Goal: Task Accomplishment & Management: Use online tool/utility

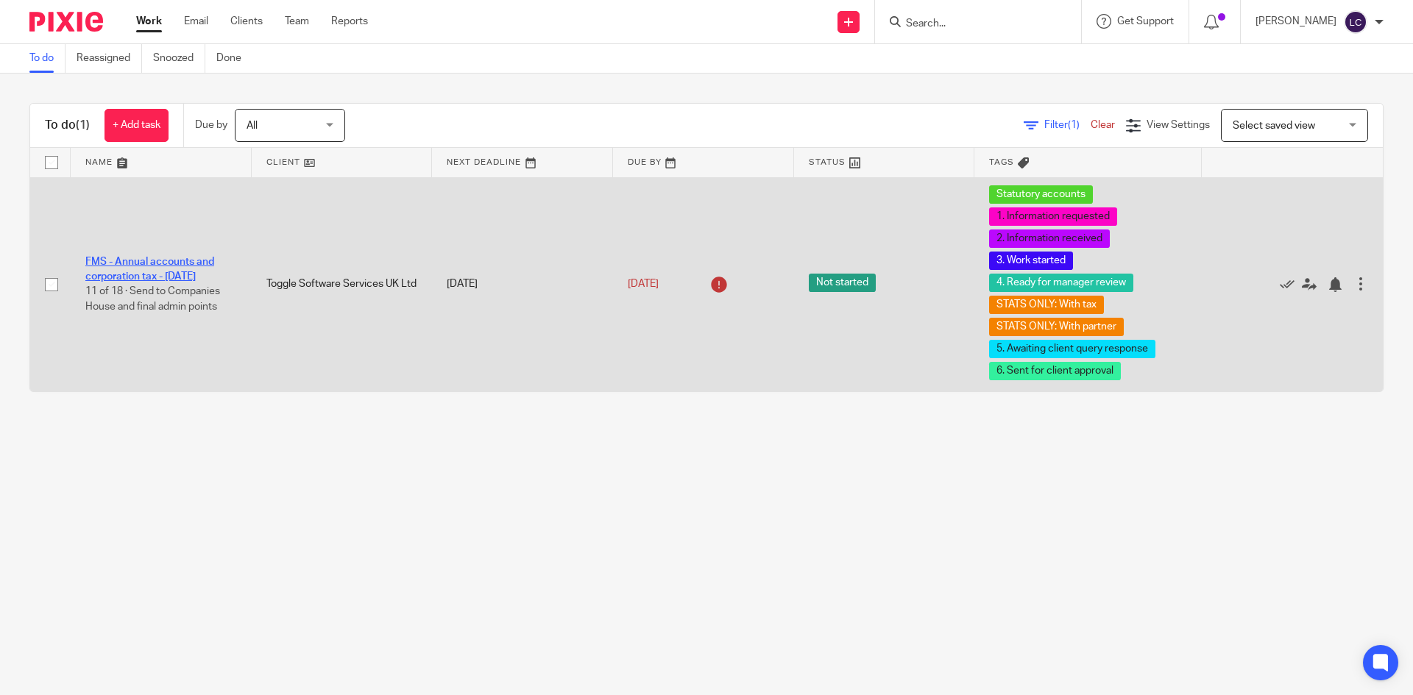
click at [137, 268] on link "FMS - Annual accounts and corporation tax - [DATE]" at bounding box center [149, 269] width 129 height 25
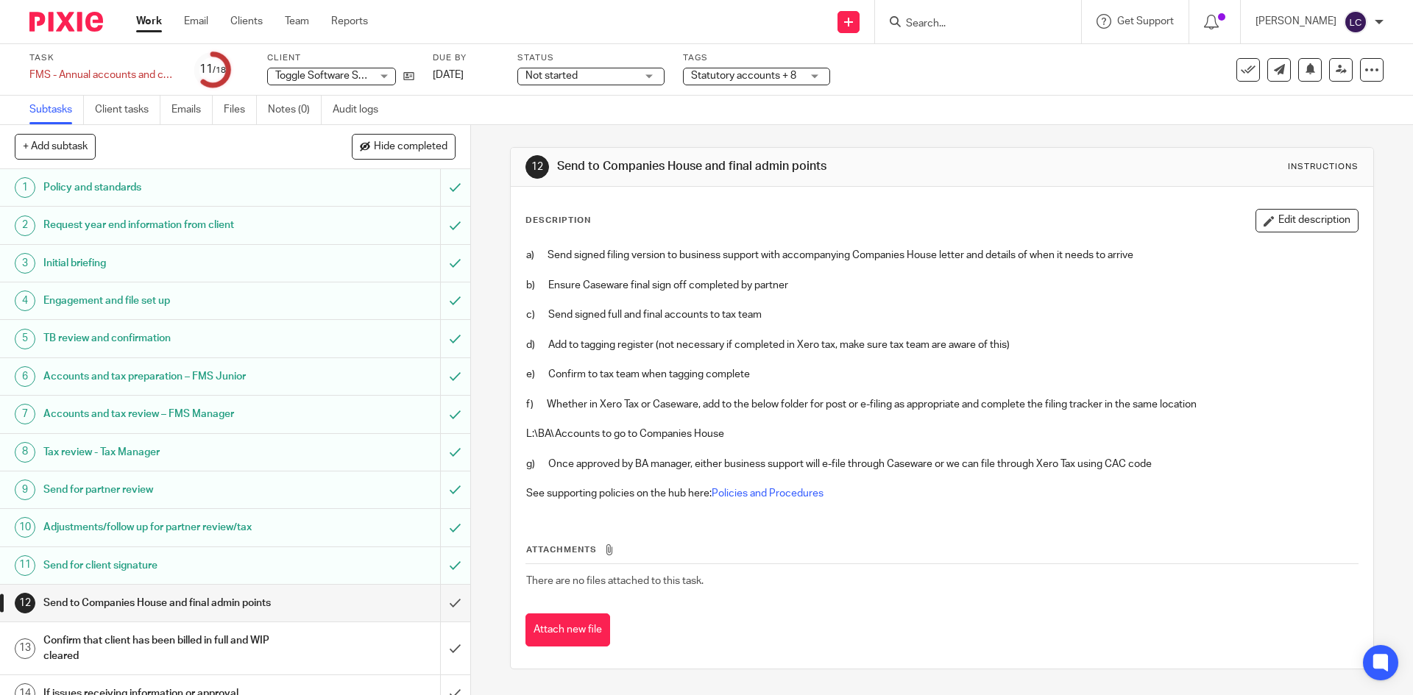
scroll to position [192, 0]
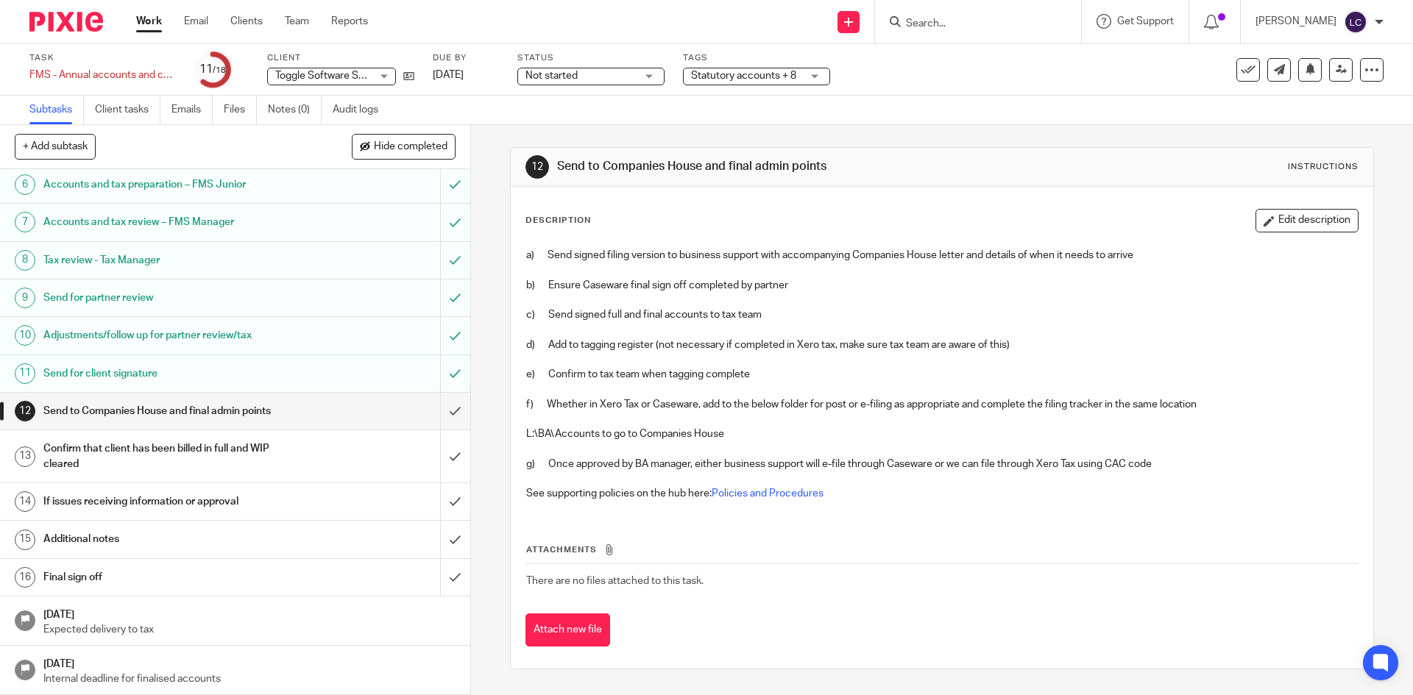
click at [182, 373] on h1 "Send for client signature" at bounding box center [170, 374] width 255 height 22
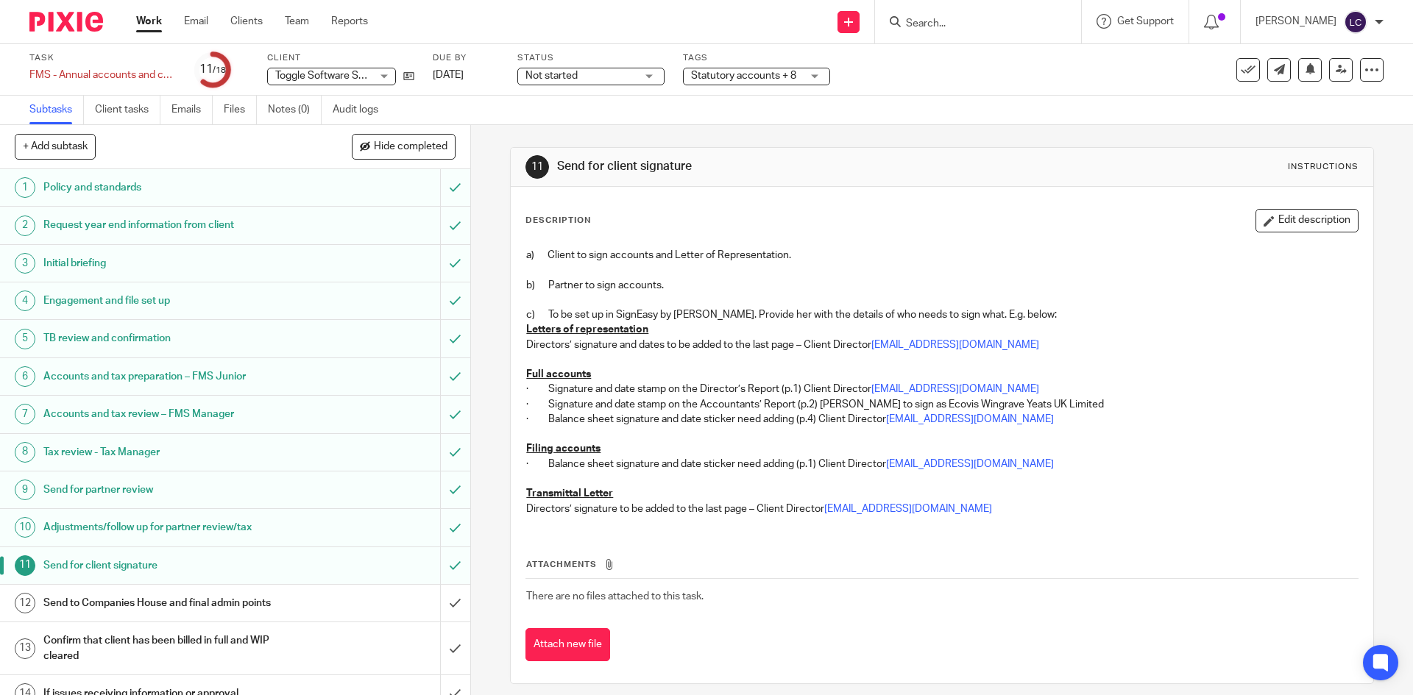
click at [182, 603] on h1 "Send to Companies House and final admin points" at bounding box center [170, 603] width 255 height 22
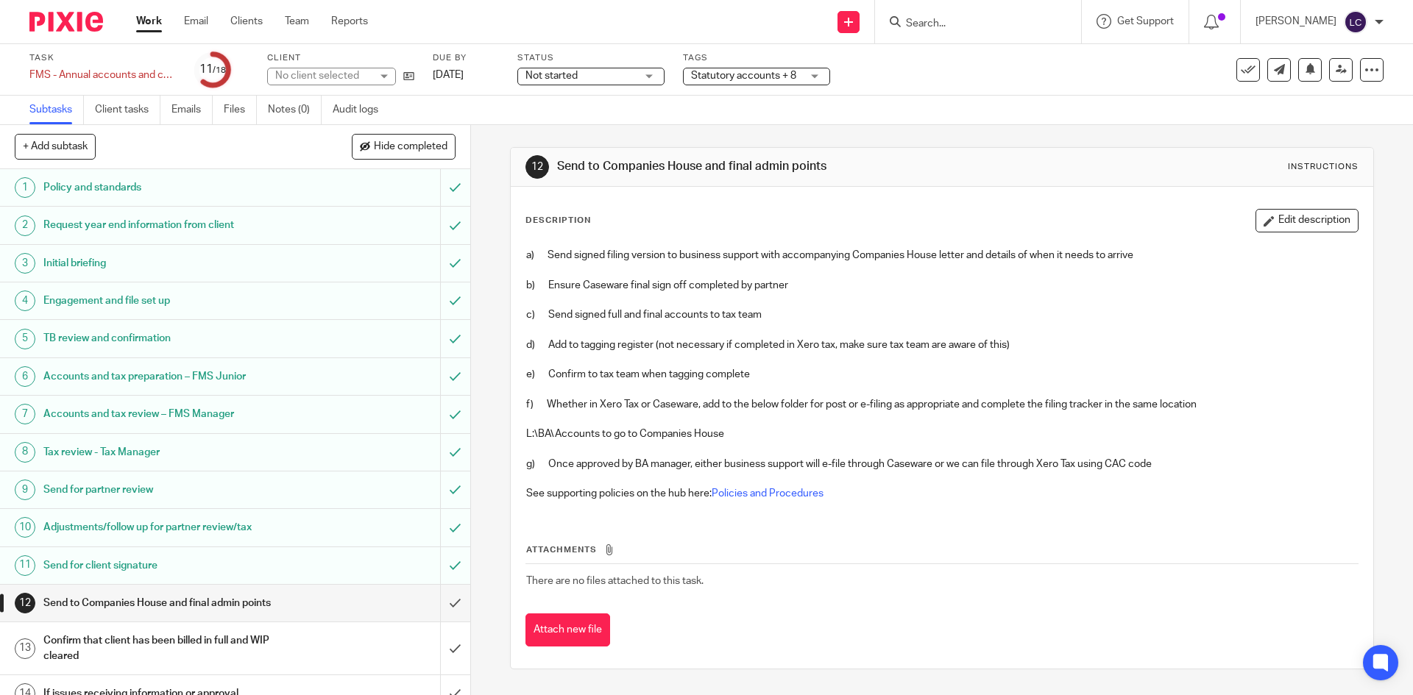
scroll to position [192, 0]
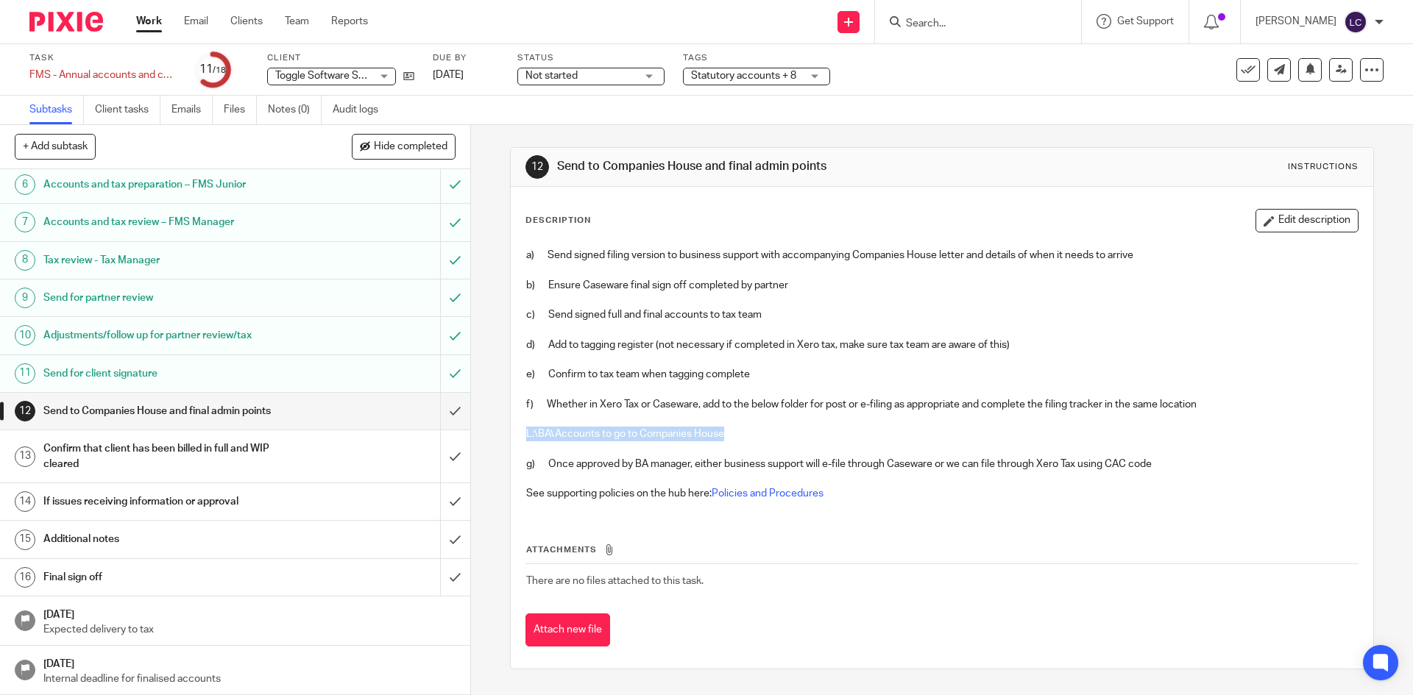
drag, startPoint x: 519, startPoint y: 429, endPoint x: 750, endPoint y: 433, distance: 231.0
click at [750, 433] on div "a) Send signed filing version to business support with accompanying Companies H…" at bounding box center [941, 377] width 845 height 272
copy p "L:\BA\Accounts to go to Companies House"
